Goal: Check status: Check status

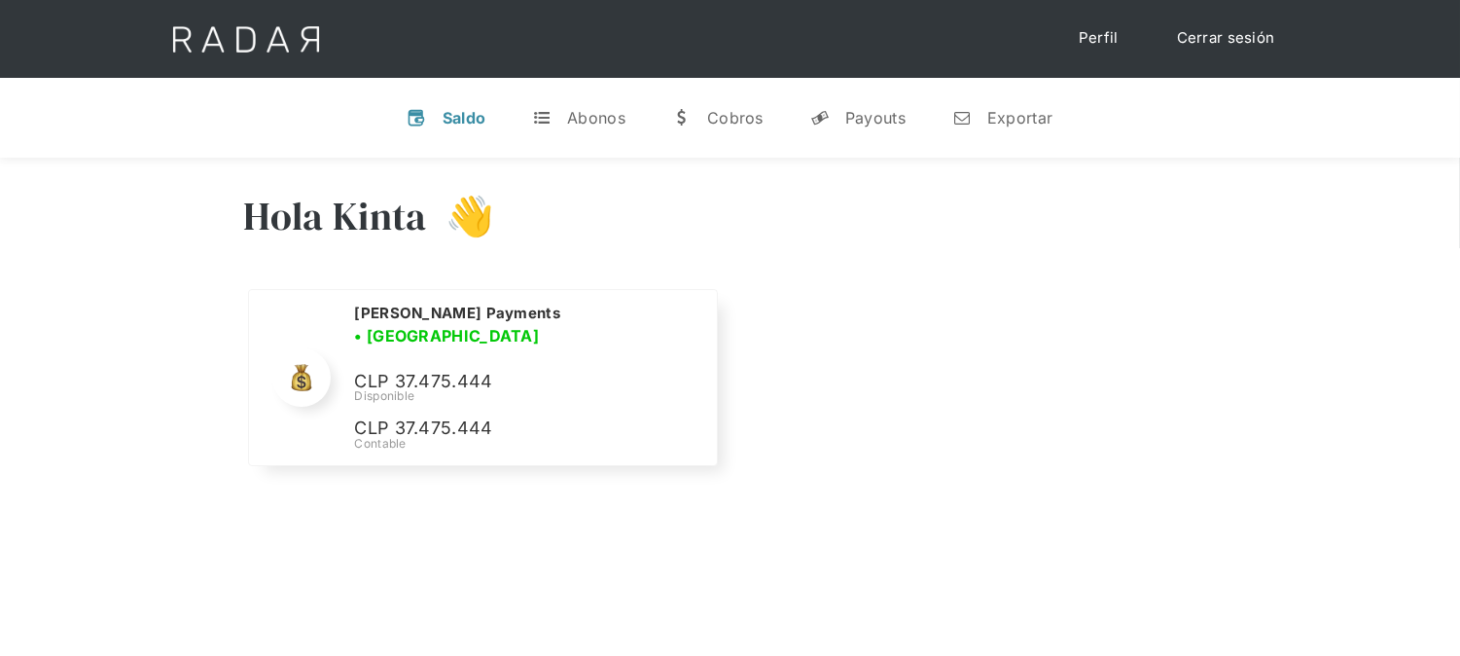
click at [1243, 33] on link "Cerrar sesión" at bounding box center [1226, 38] width 137 height 38
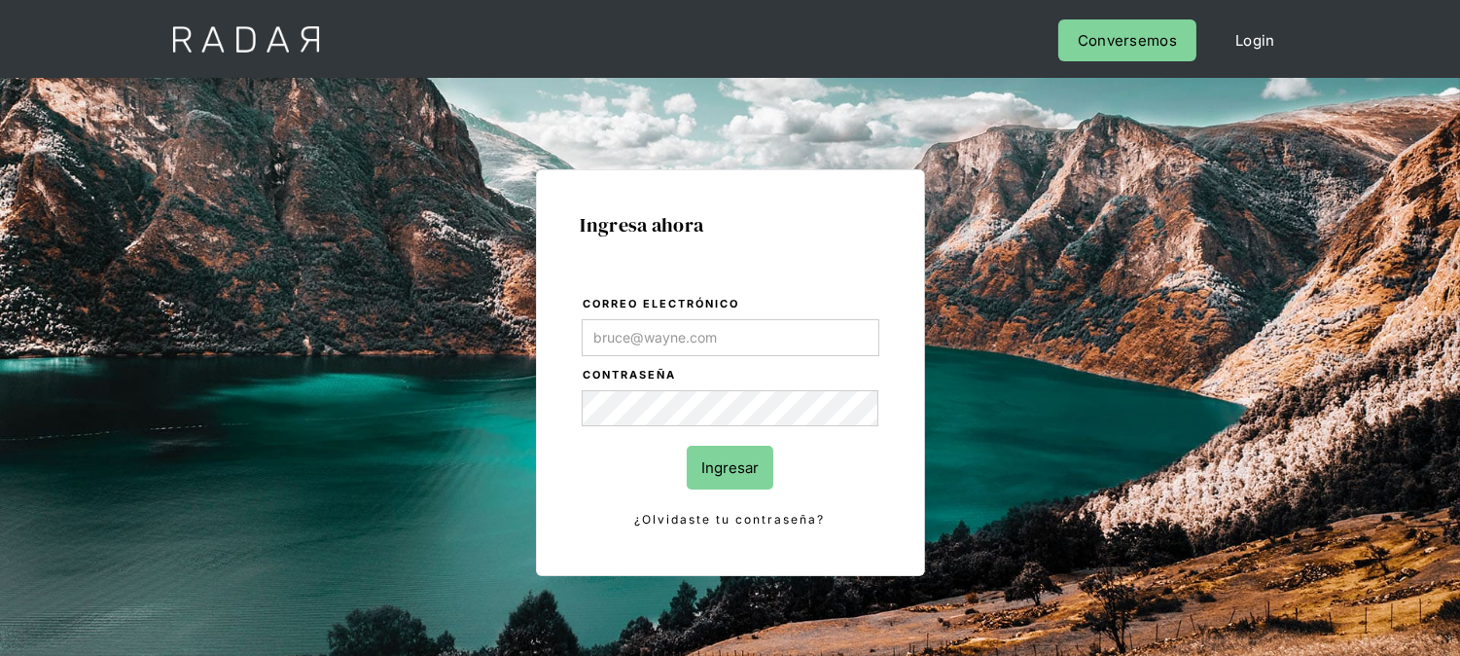
type input "[EMAIL_ADDRESS][PERSON_NAME][DOMAIN_NAME]"
click at [746, 464] on input "Ingresar" at bounding box center [730, 468] width 87 height 44
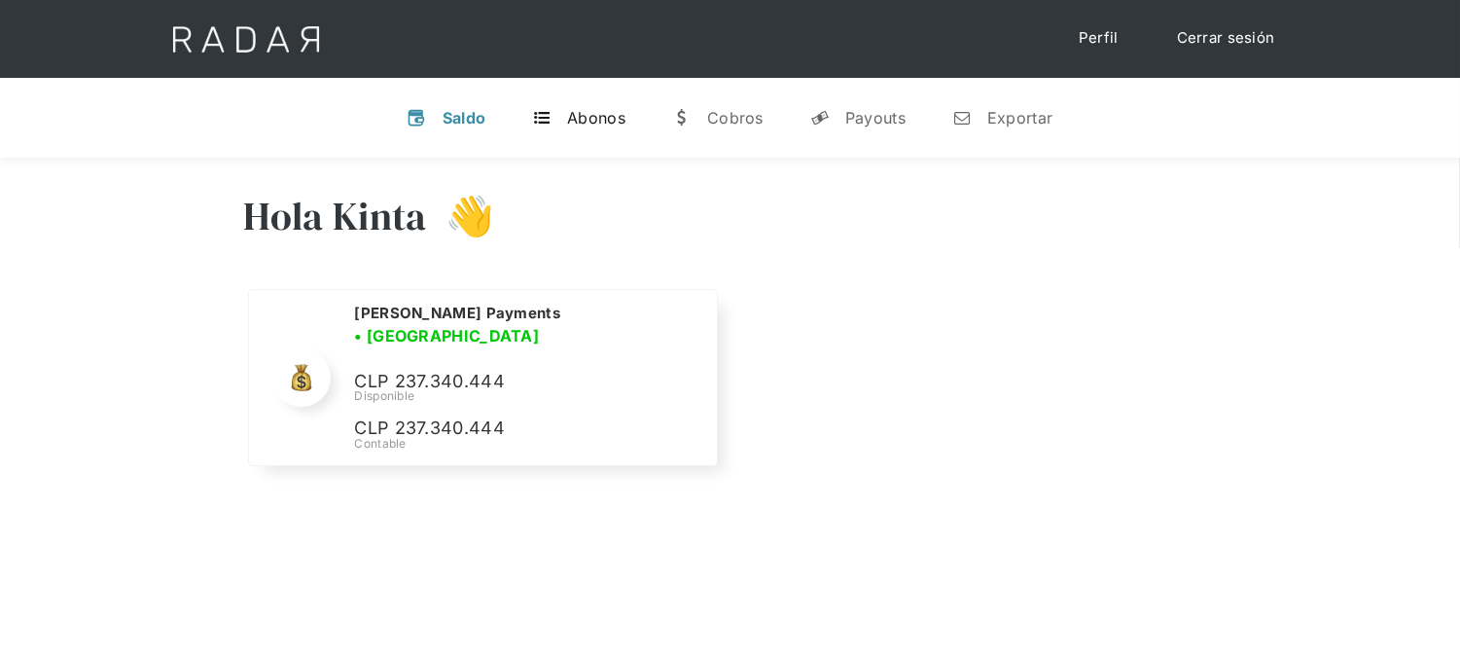
click at [606, 118] on div "Abonos" at bounding box center [596, 117] width 58 height 19
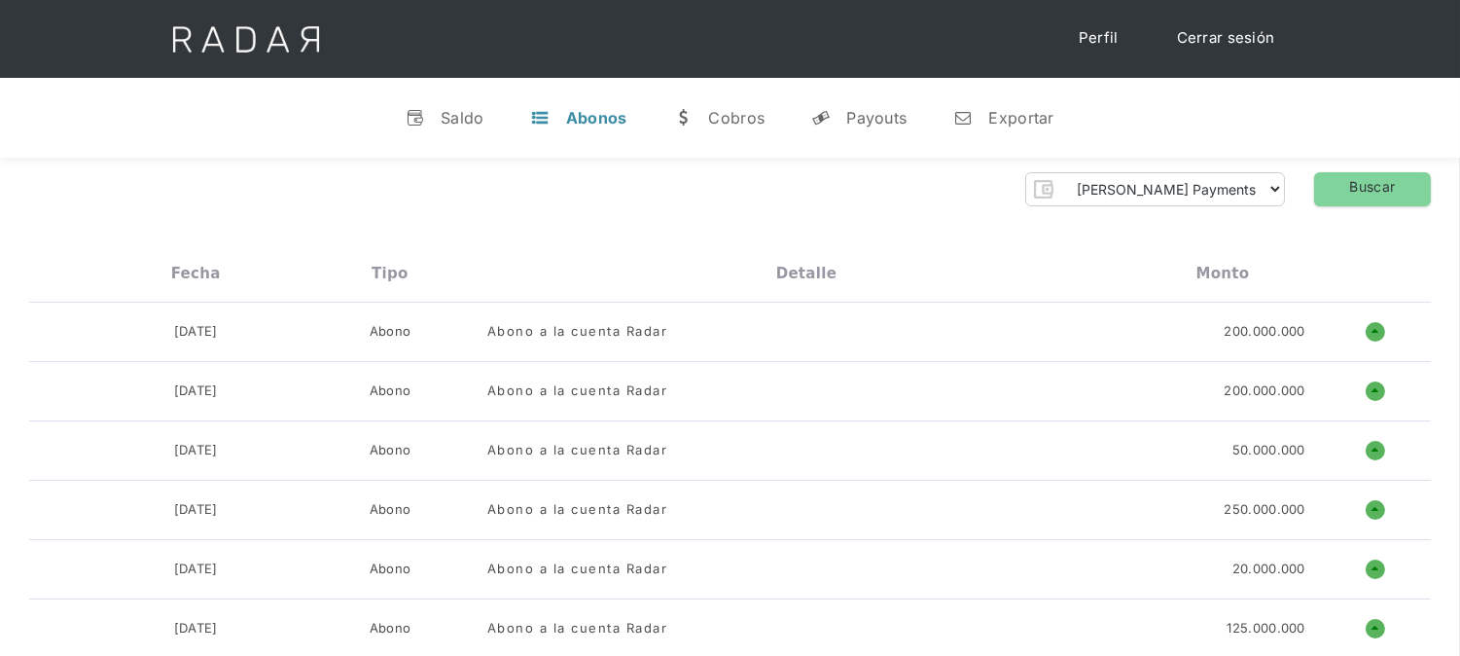
click at [1221, 35] on link "Cerrar sesión" at bounding box center [1226, 38] width 137 height 38
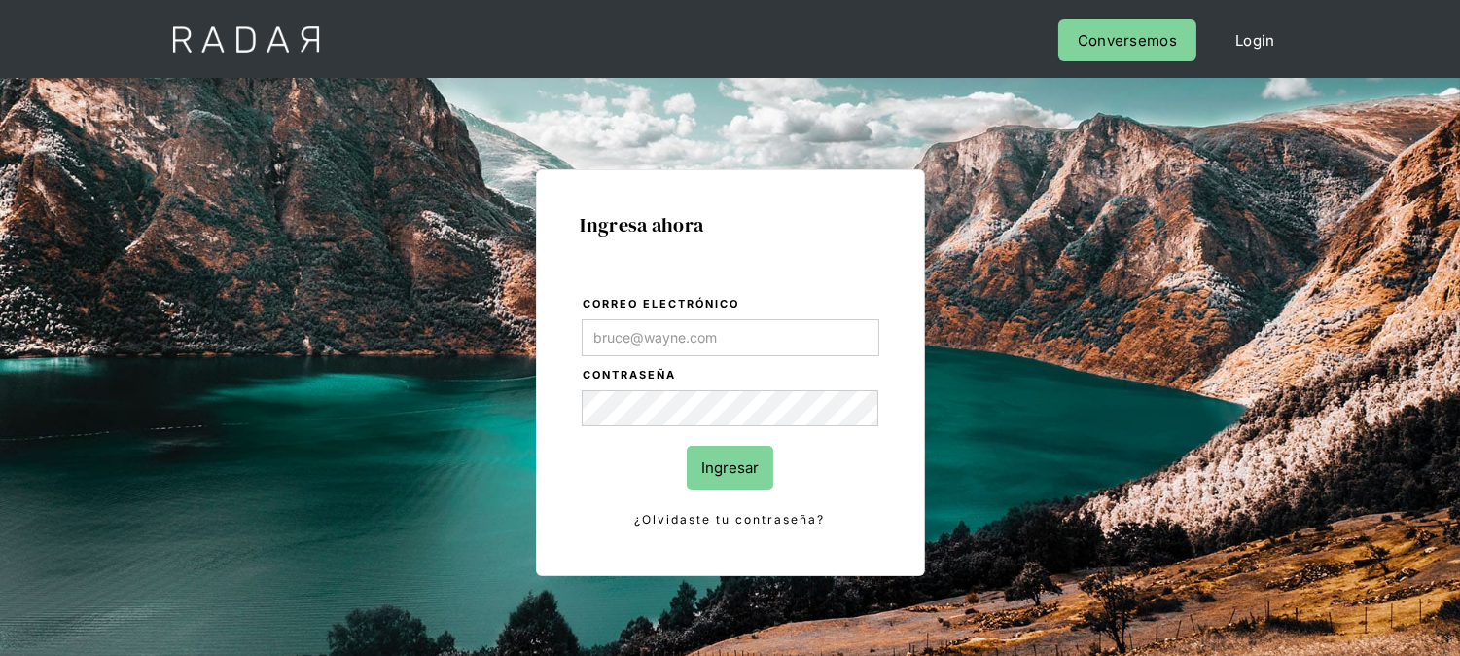
type input "[EMAIL_ADDRESS][PERSON_NAME][DOMAIN_NAME]"
click at [721, 493] on form "Correo electrónico kinta.morioka@monnetpayments.com Contraseña Ingresar ¿Olvida…" at bounding box center [731, 412] width 300 height 237
click at [712, 481] on input "Ingresar" at bounding box center [730, 468] width 87 height 44
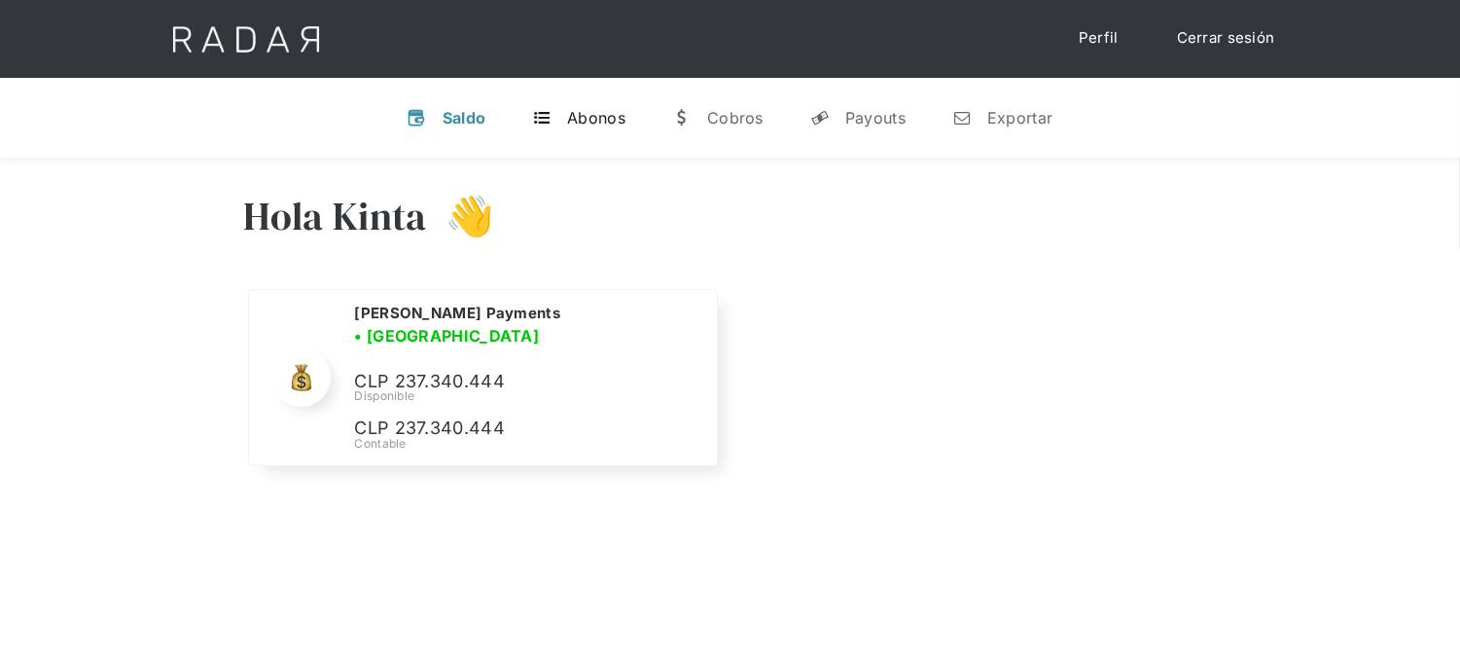
click at [552, 127] on link "t Abonos" at bounding box center [579, 117] width 125 height 51
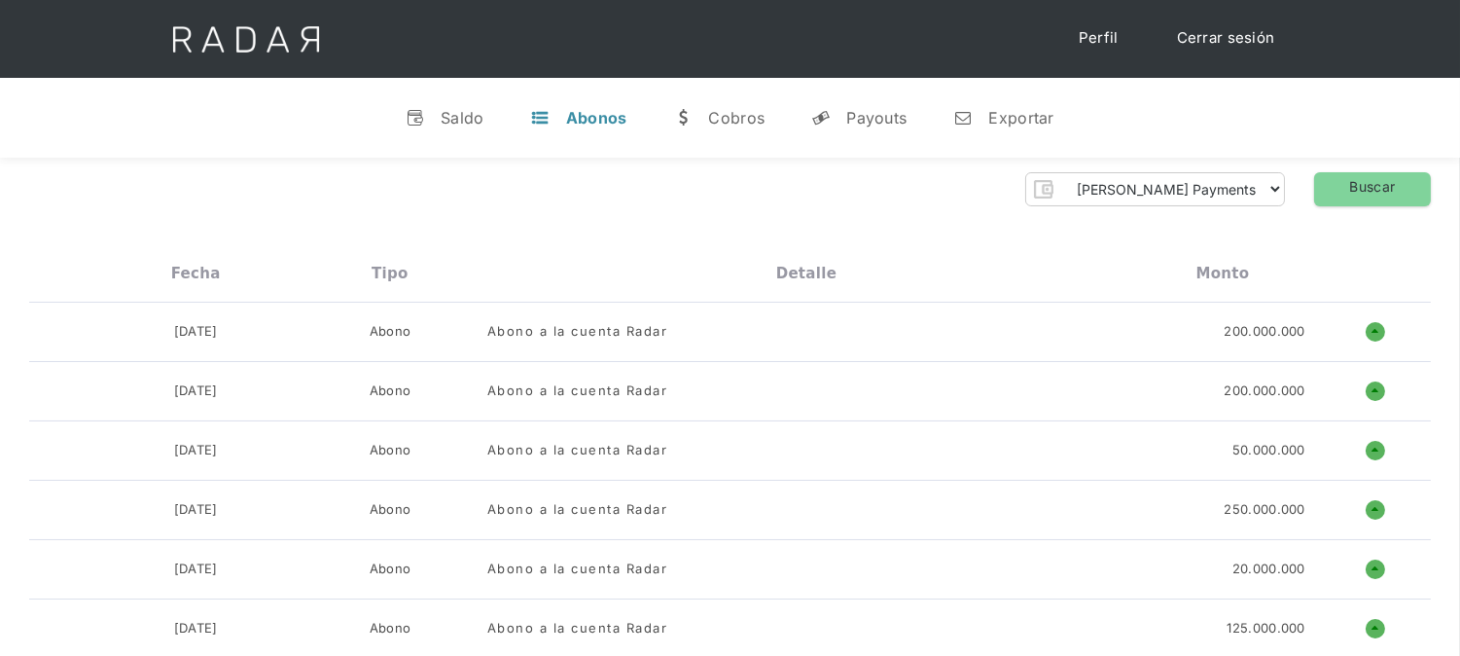
click at [1260, 36] on link "Cerrar sesión" at bounding box center [1226, 38] width 137 height 38
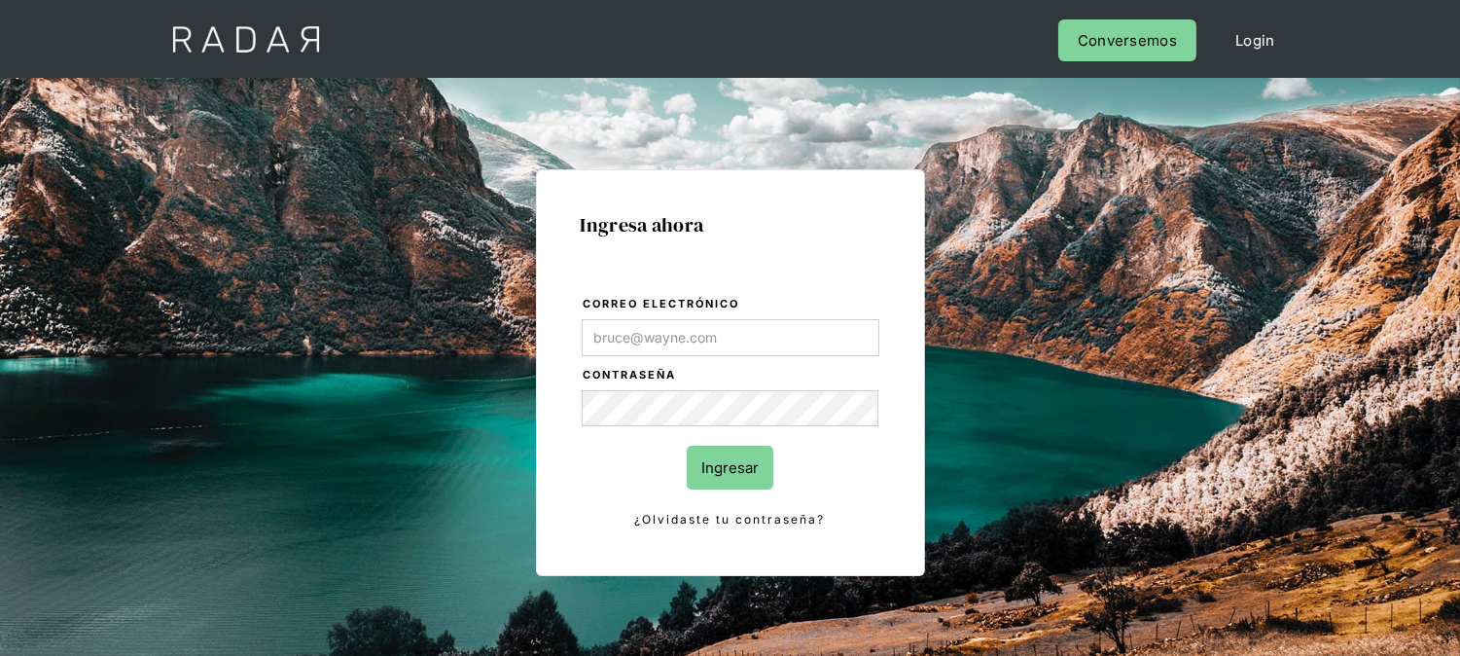
type input "[EMAIL_ADDRESS][DOMAIN_NAME]"
click at [713, 461] on input "Ingresar" at bounding box center [730, 468] width 87 height 44
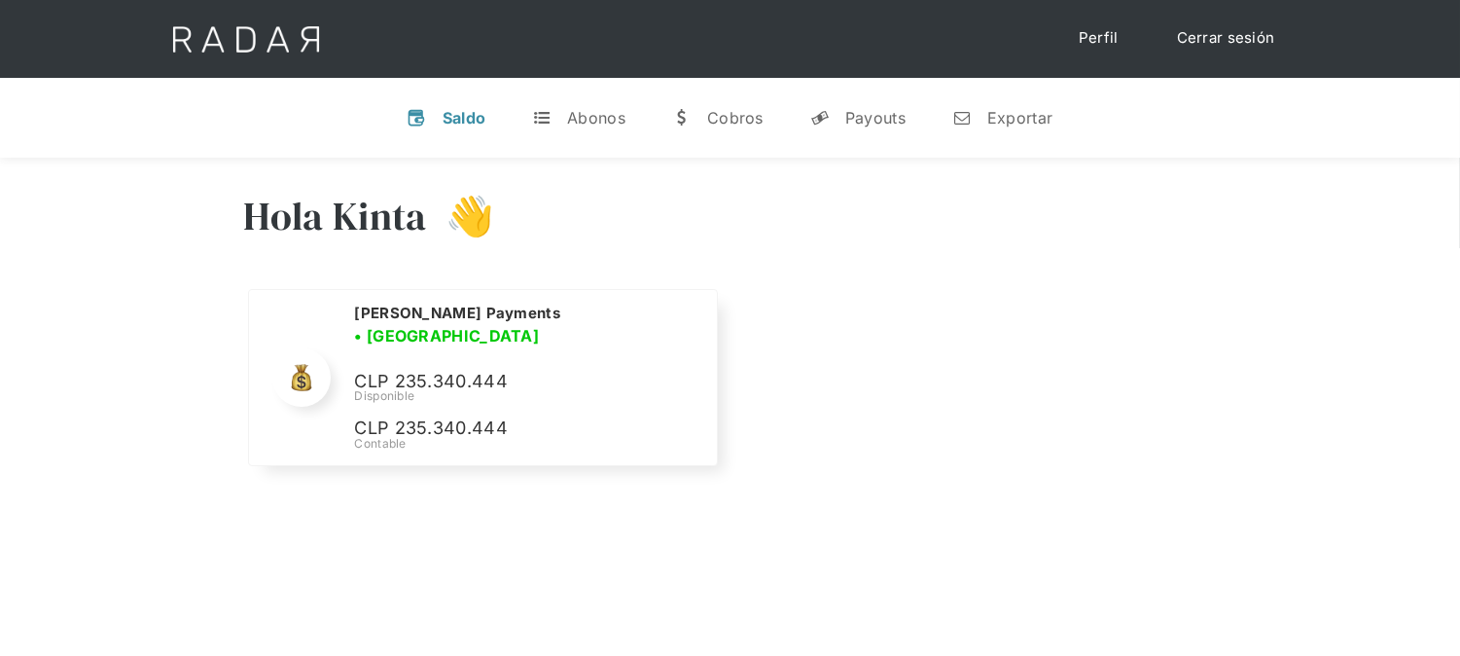
click at [1204, 45] on link "Cerrar sesión" at bounding box center [1226, 38] width 137 height 38
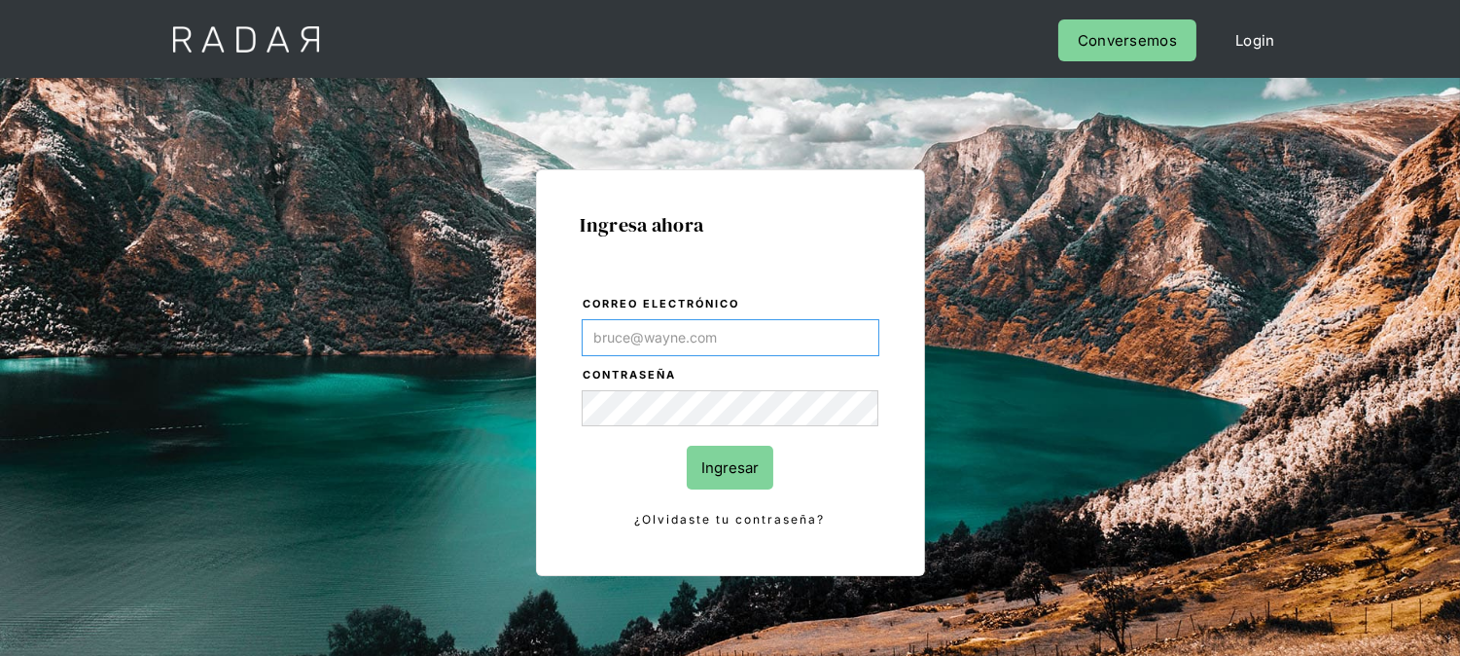
type input "[EMAIL_ADDRESS][DOMAIN_NAME]"
click at [727, 472] on input "Ingresar" at bounding box center [730, 468] width 87 height 44
